Goal: Find specific page/section: Find specific page/section

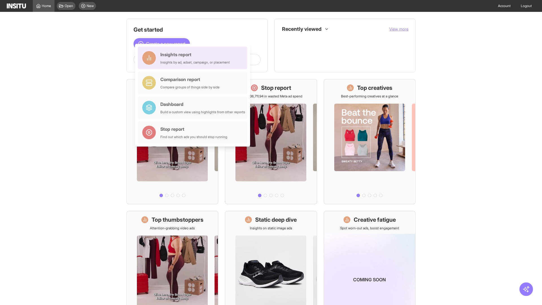
click at [194, 58] on div "Insights report Insights by ad, adset, campaign, or placement" at bounding box center [194, 58] width 69 height 14
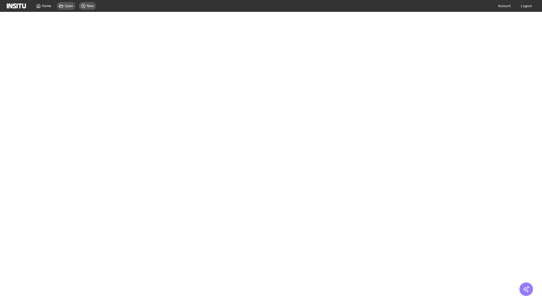
select select "**"
